Goal: Check status: Check status

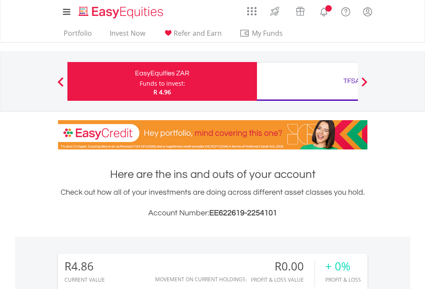
scroll to position [83, 135]
click at [140, 81] on div "Funds to invest:" at bounding box center [163, 83] width 46 height 9
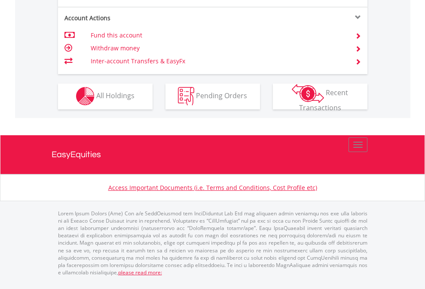
scroll to position [804, 0]
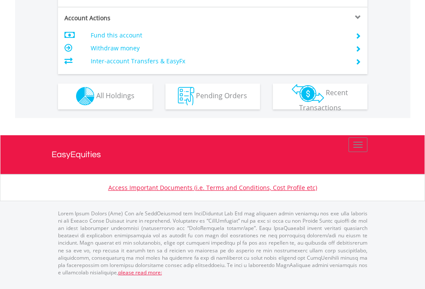
scroll to position [804, 0]
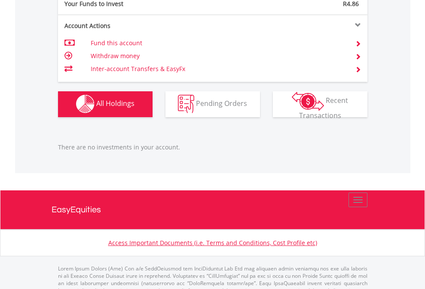
scroll to position [851, 0]
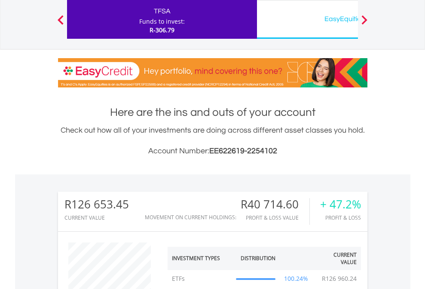
scroll to position [83, 135]
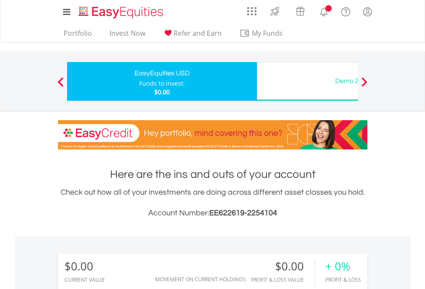
scroll to position [83, 135]
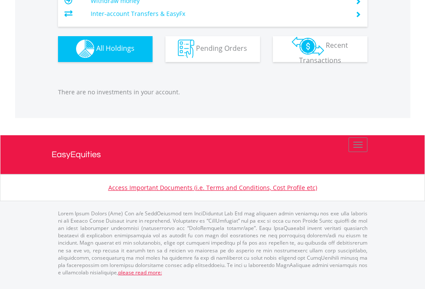
scroll to position [851, 0]
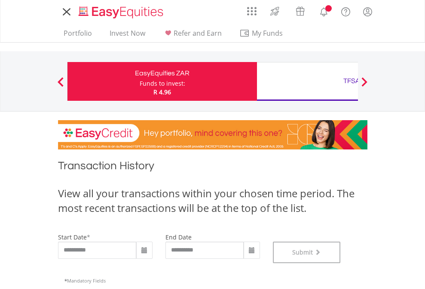
scroll to position [349, 0]
click at [307, 81] on div "TFSA" at bounding box center [351, 81] width 179 height 12
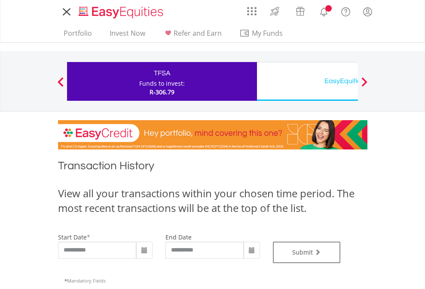
type input "**********"
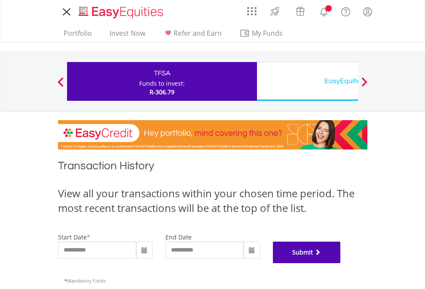
click at [341, 263] on button "Submit" at bounding box center [307, 251] width 68 height 21
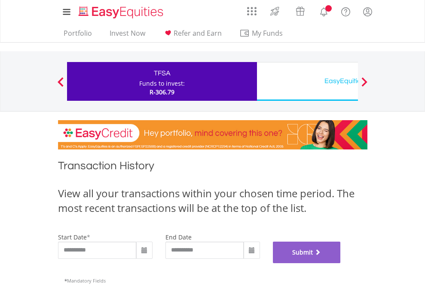
scroll to position [349, 0]
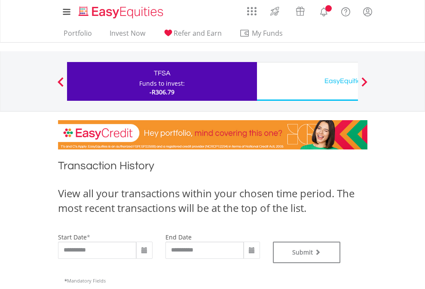
click at [307, 81] on div "EasyEquities USD" at bounding box center [351, 81] width 179 height 12
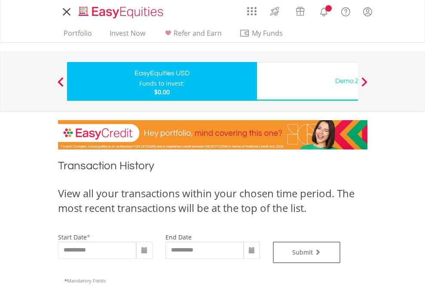
type input "**********"
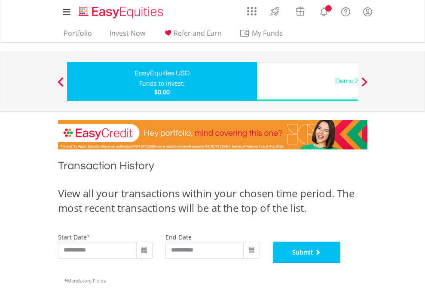
click at [341, 263] on button "Submit" at bounding box center [307, 251] width 68 height 21
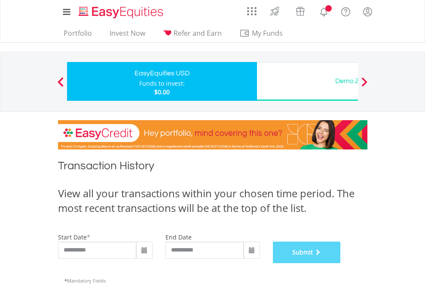
scroll to position [349, 0]
